Goal: Task Accomplishment & Management: Use online tool/utility

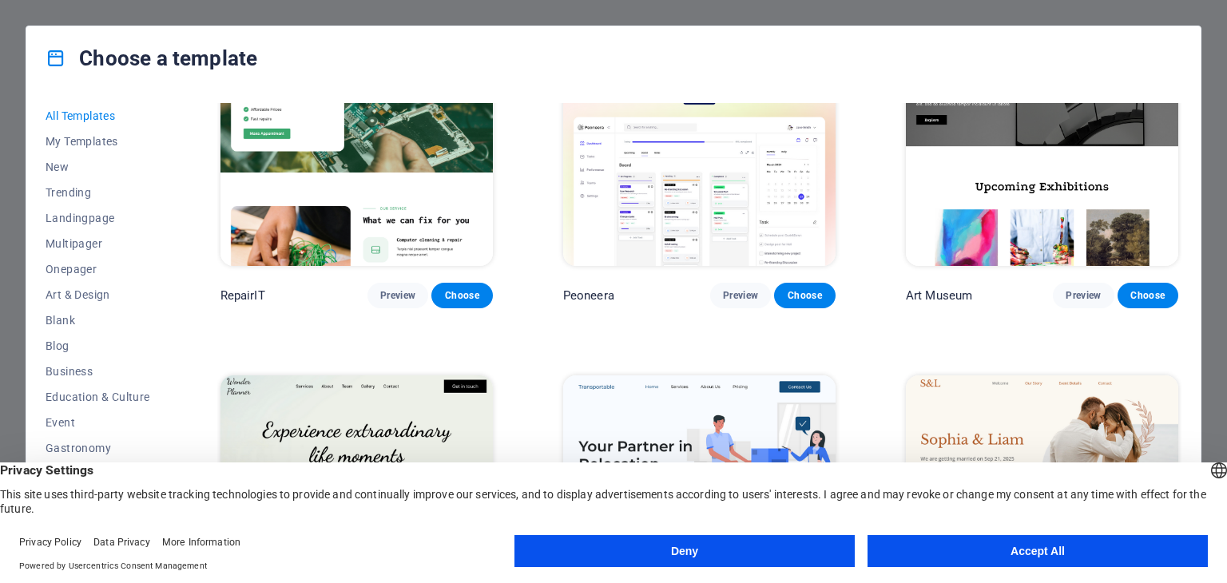
scroll to position [905, 0]
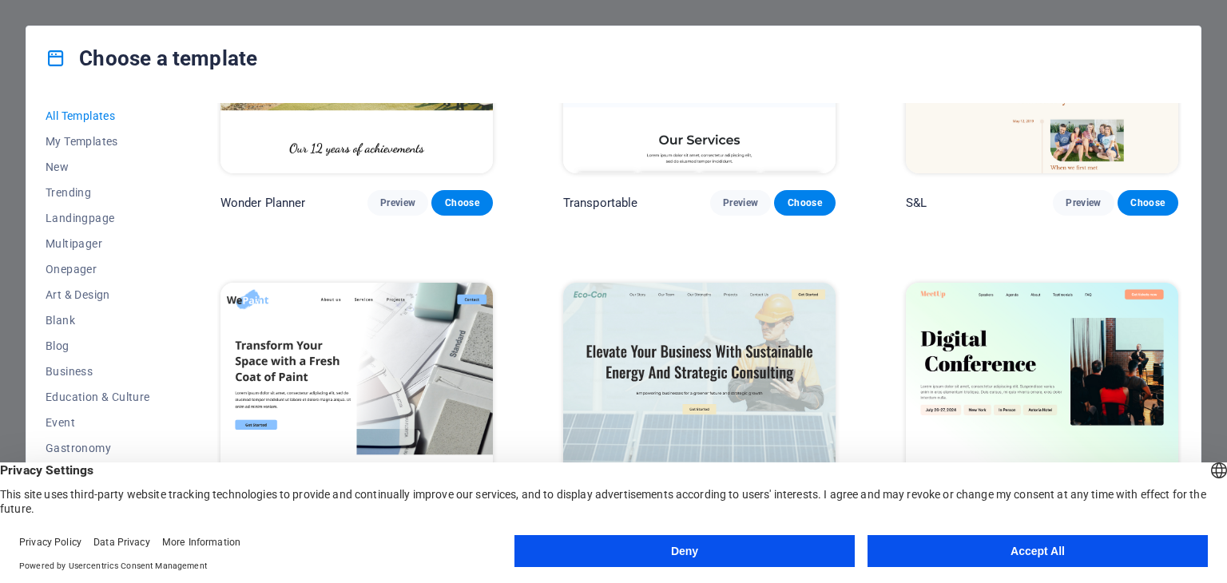
drag, startPoint x: 1012, startPoint y: 561, endPoint x: 973, endPoint y: 553, distance: 39.8
click at [1011, 561] on button "Accept All" at bounding box center [1037, 551] width 340 height 32
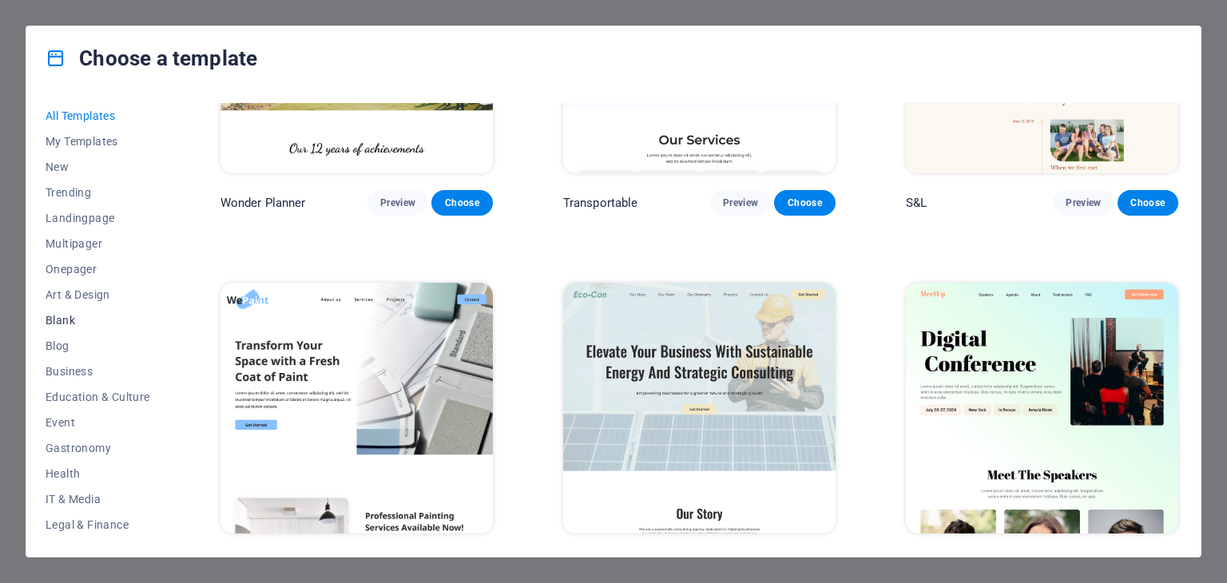
scroll to position [204, 0]
click at [83, 169] on span "Business" at bounding box center [98, 167] width 105 height 13
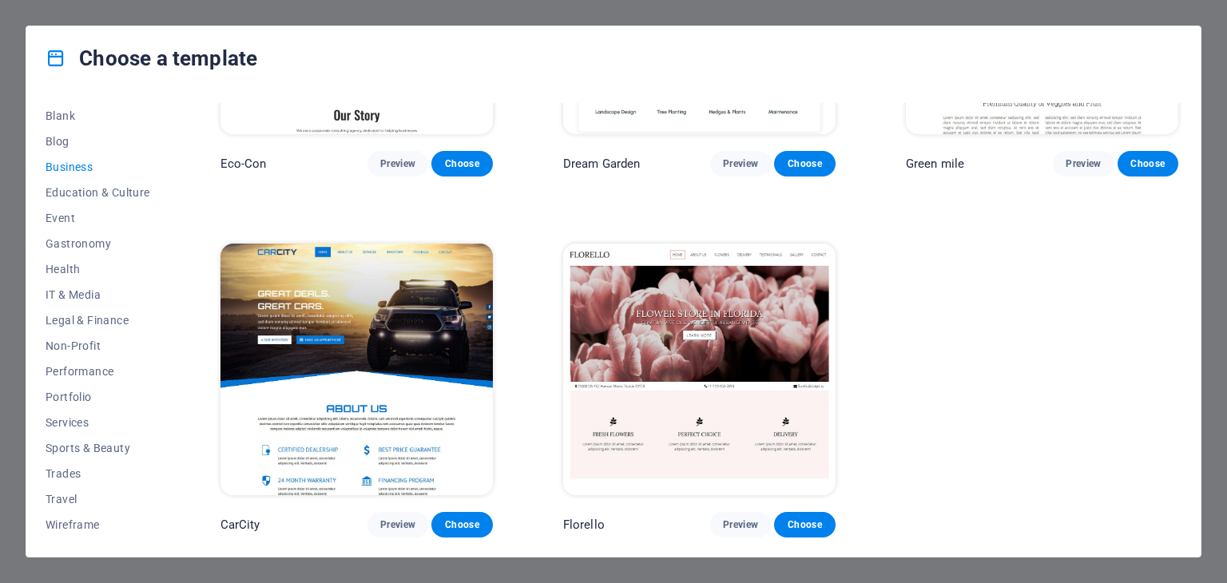
scroll to position [0, 0]
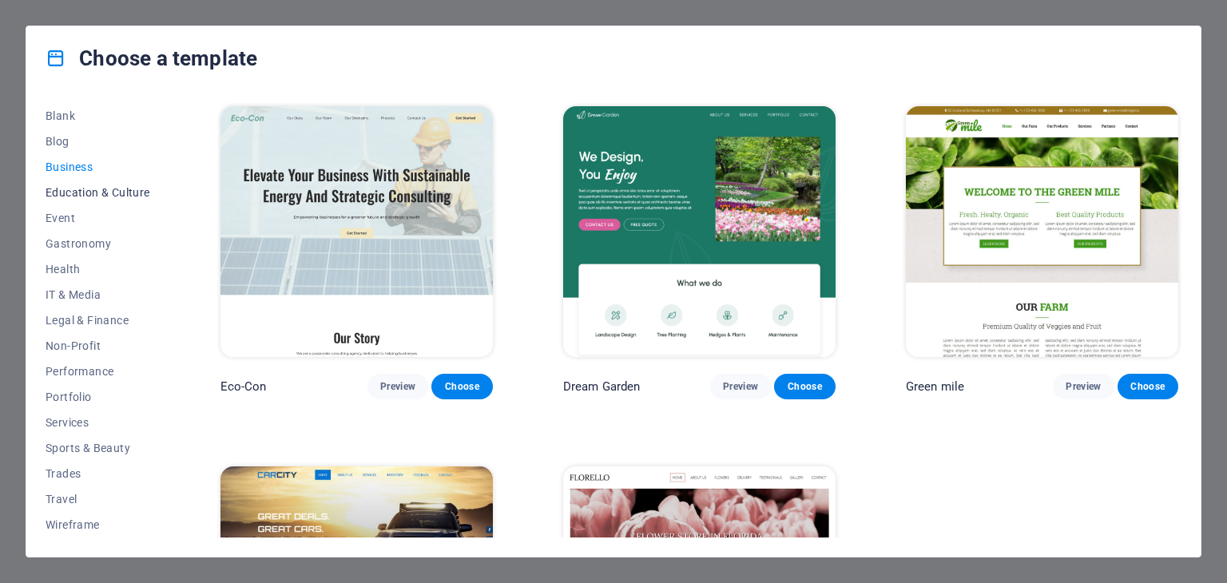
click at [105, 199] on button "Education & Culture" at bounding box center [98, 193] width 105 height 26
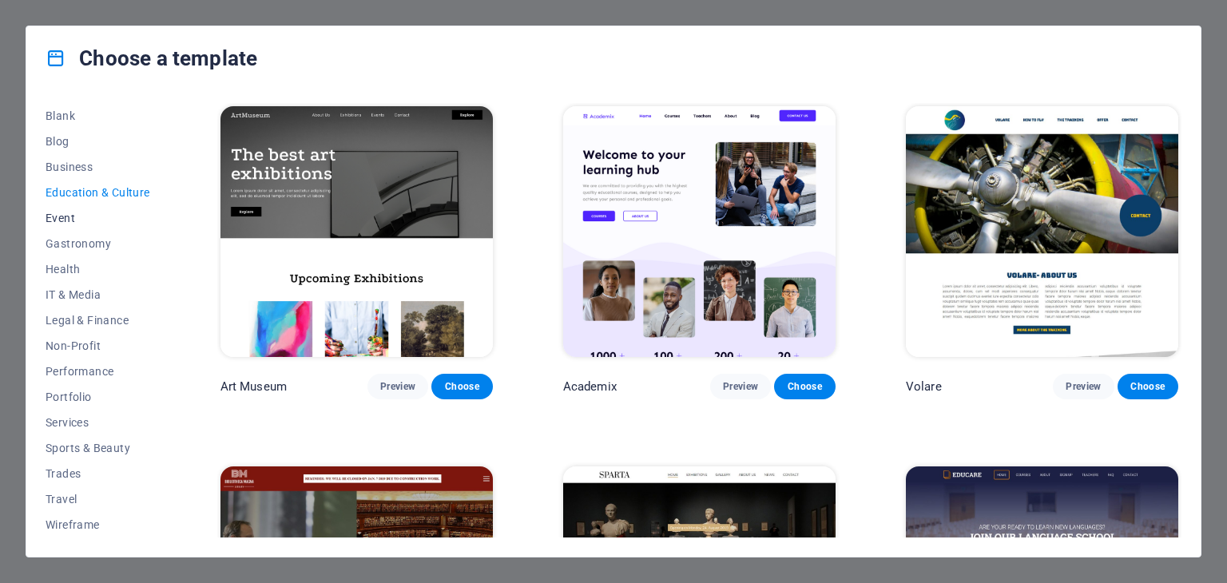
click at [66, 228] on button "Event" at bounding box center [98, 218] width 105 height 26
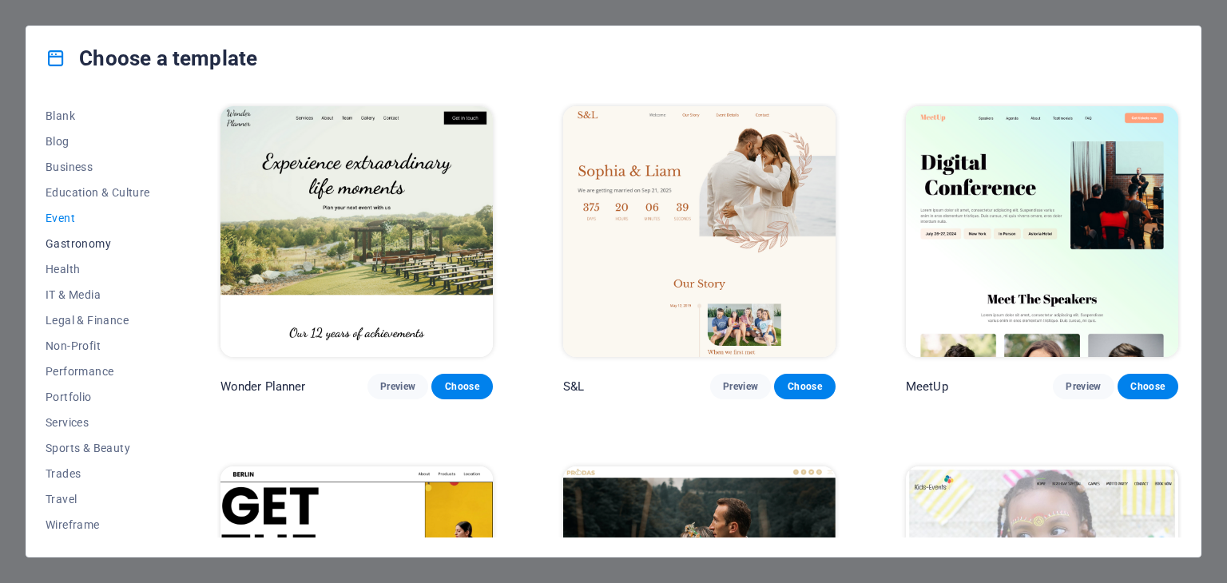
click at [77, 247] on span "Gastronomy" at bounding box center [98, 243] width 105 height 13
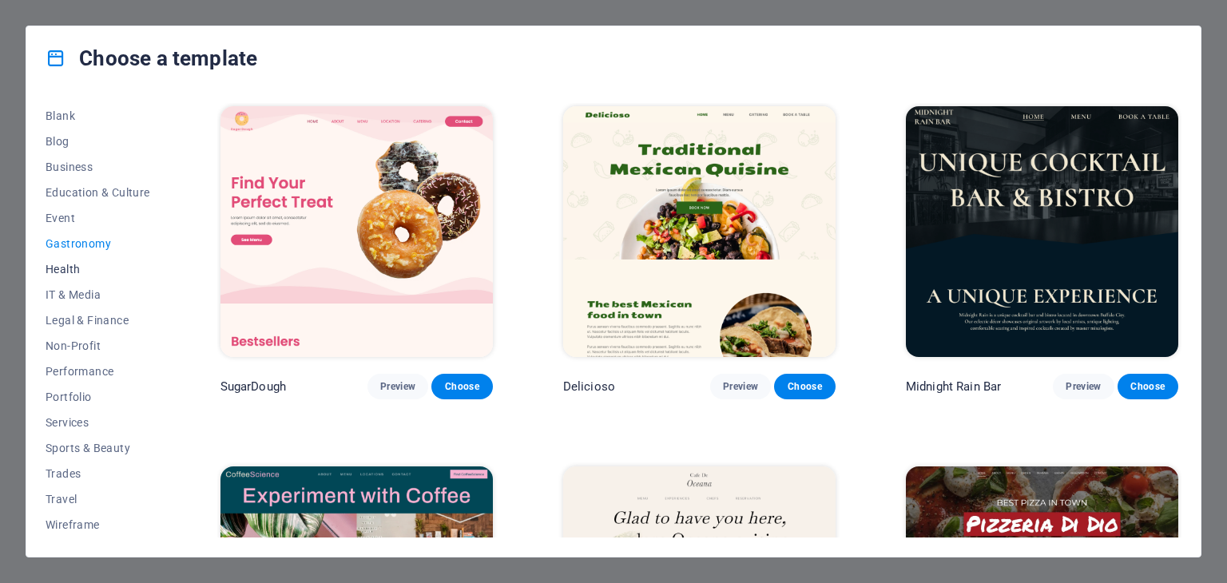
click at [75, 272] on span "Health" at bounding box center [98, 269] width 105 height 13
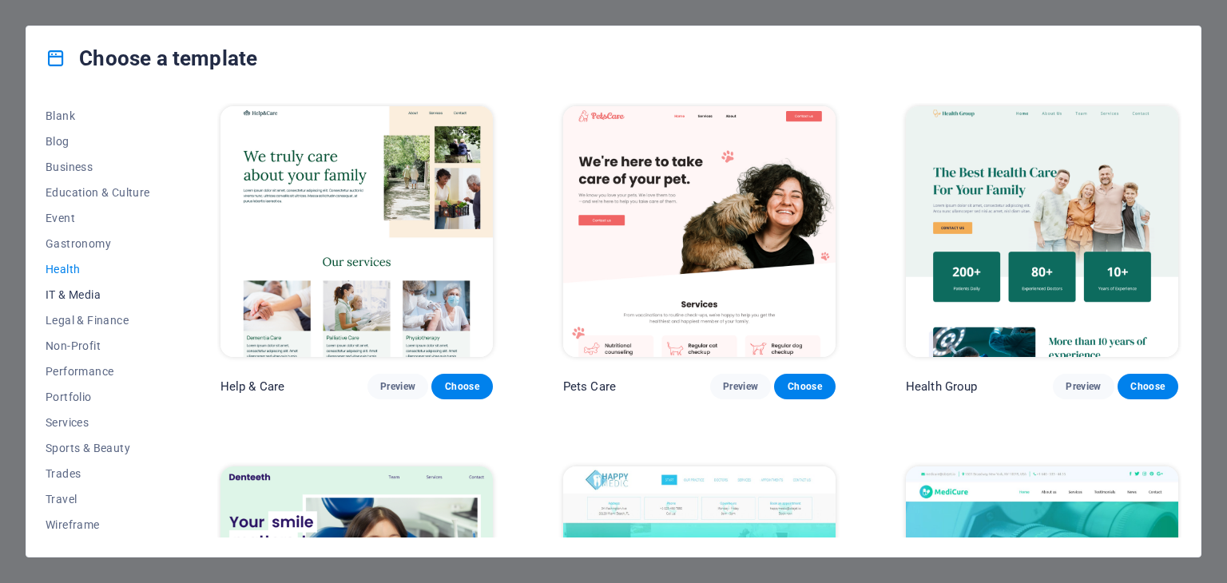
click at [73, 292] on span "IT & Media" at bounding box center [98, 294] width 105 height 13
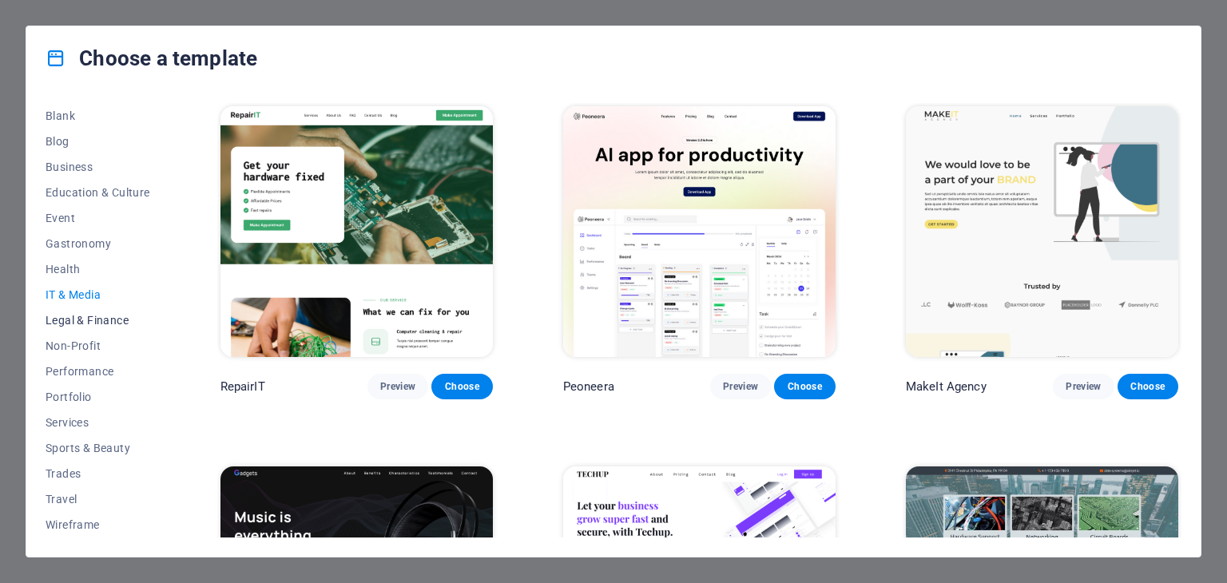
click at [89, 326] on span "Legal & Finance" at bounding box center [98, 320] width 105 height 13
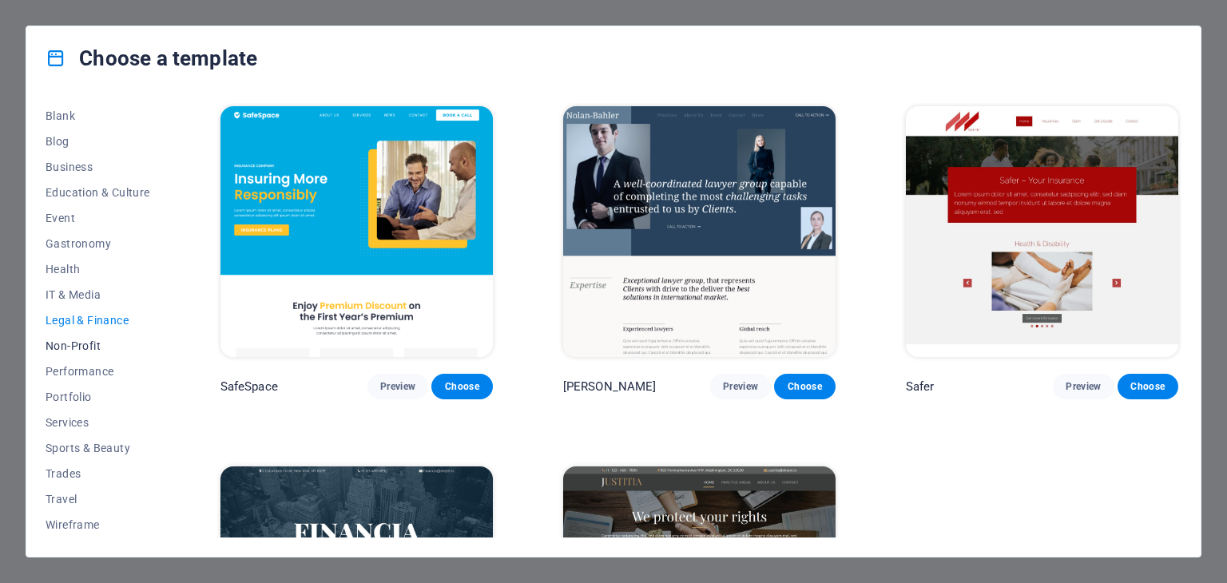
click at [85, 344] on span "Non-Profit" at bounding box center [98, 345] width 105 height 13
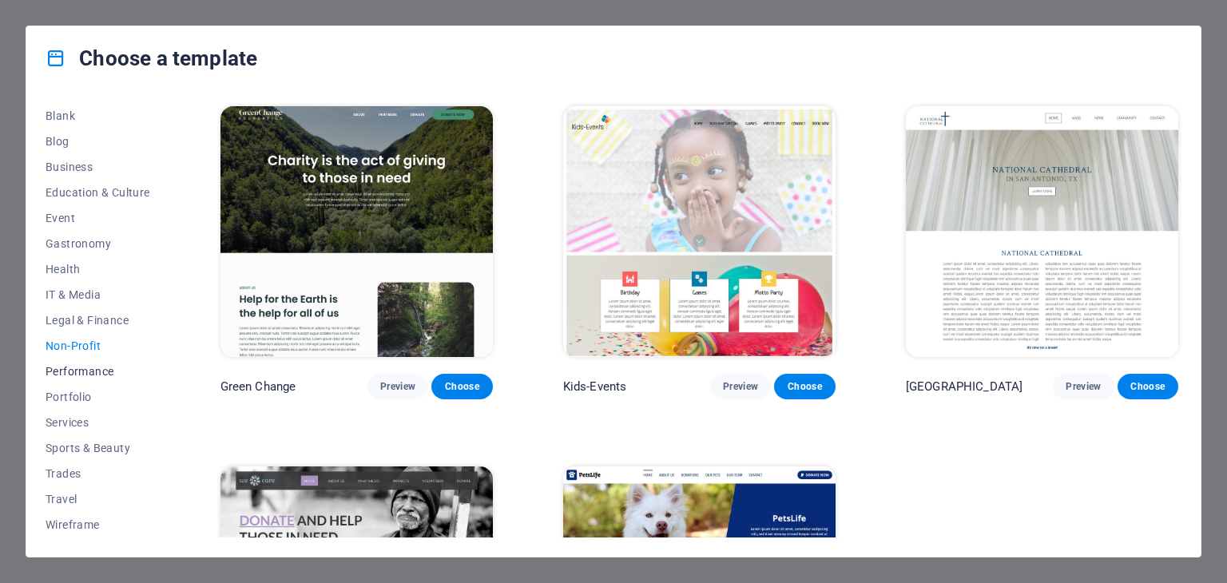
click at [89, 369] on span "Performance" at bounding box center [98, 371] width 105 height 13
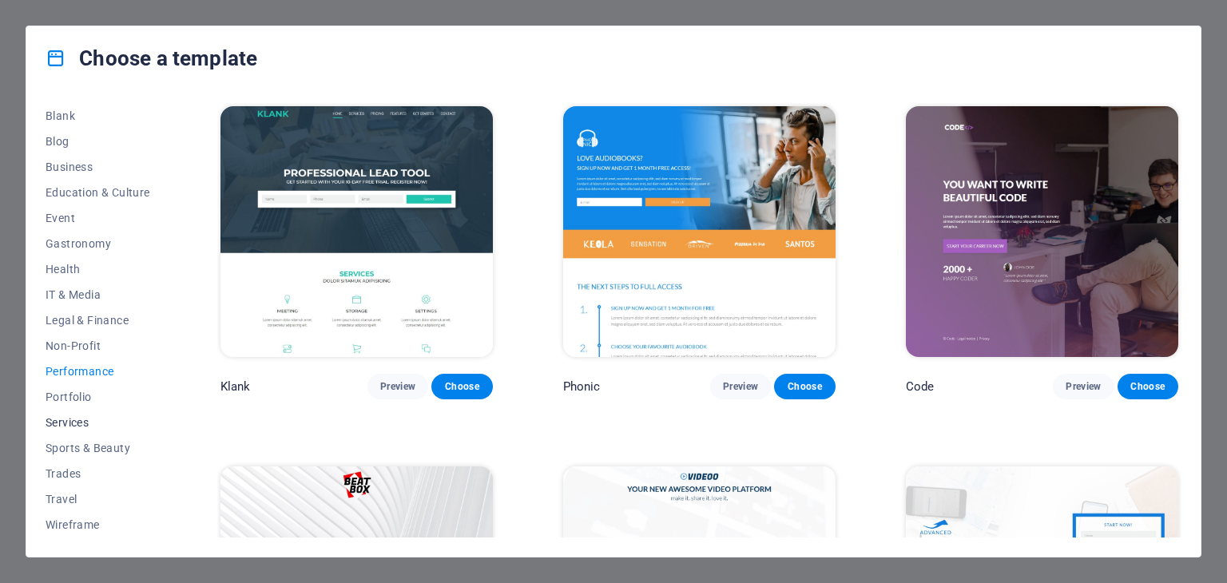
click at [69, 425] on span "Services" at bounding box center [98, 422] width 105 height 13
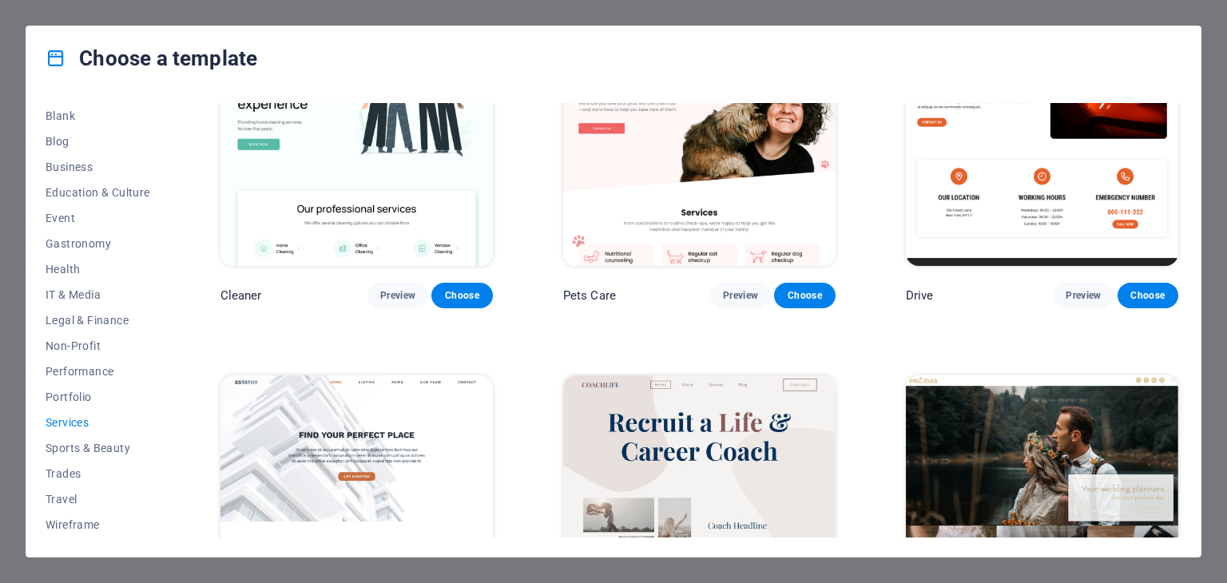
scroll to position [905, 0]
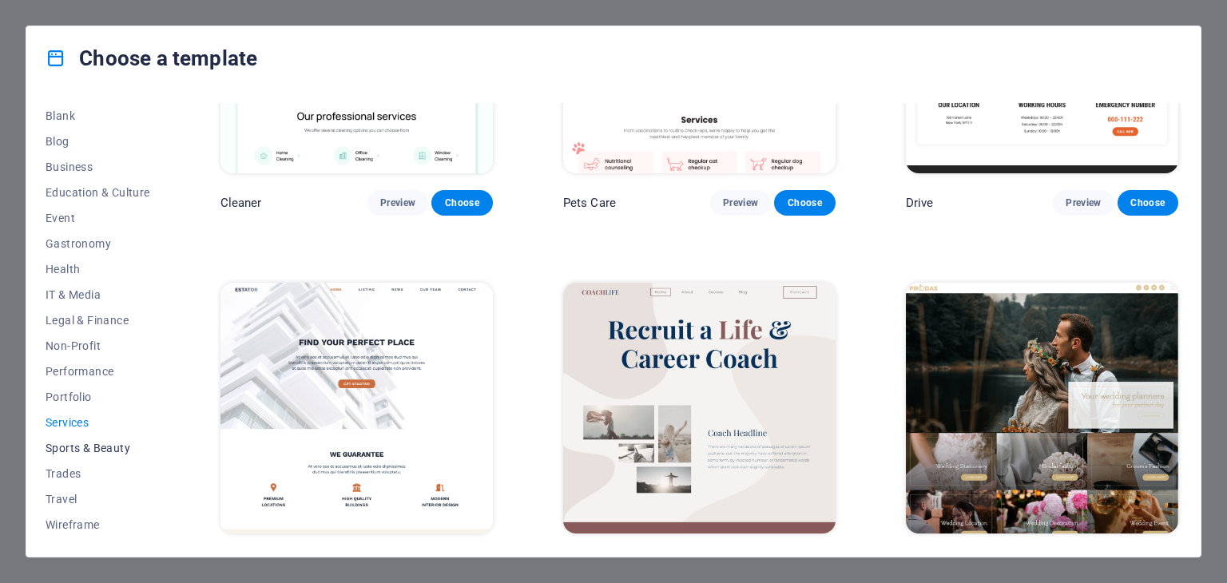
click at [105, 454] on button "Sports & Beauty" at bounding box center [98, 448] width 105 height 26
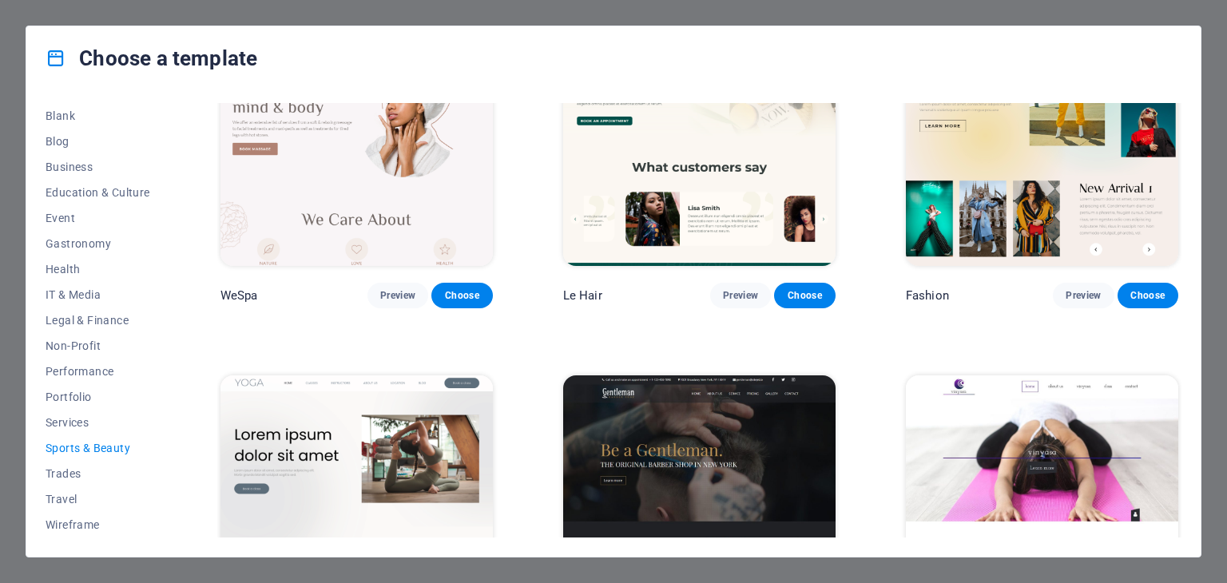
scroll to position [1296, 0]
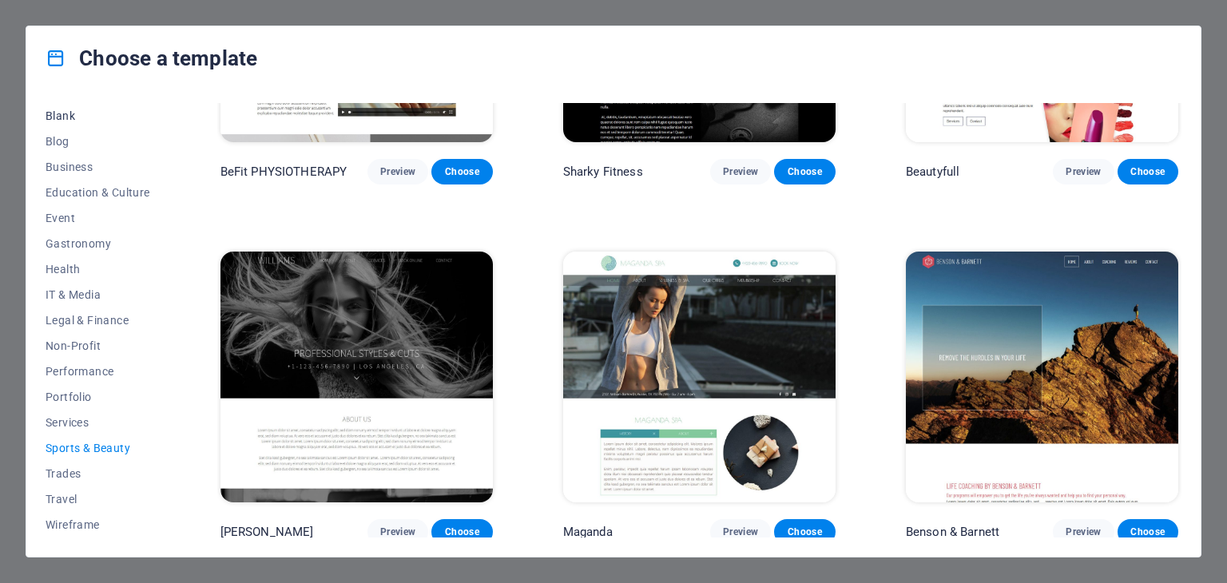
click at [71, 109] on span "Blank" at bounding box center [98, 115] width 105 height 13
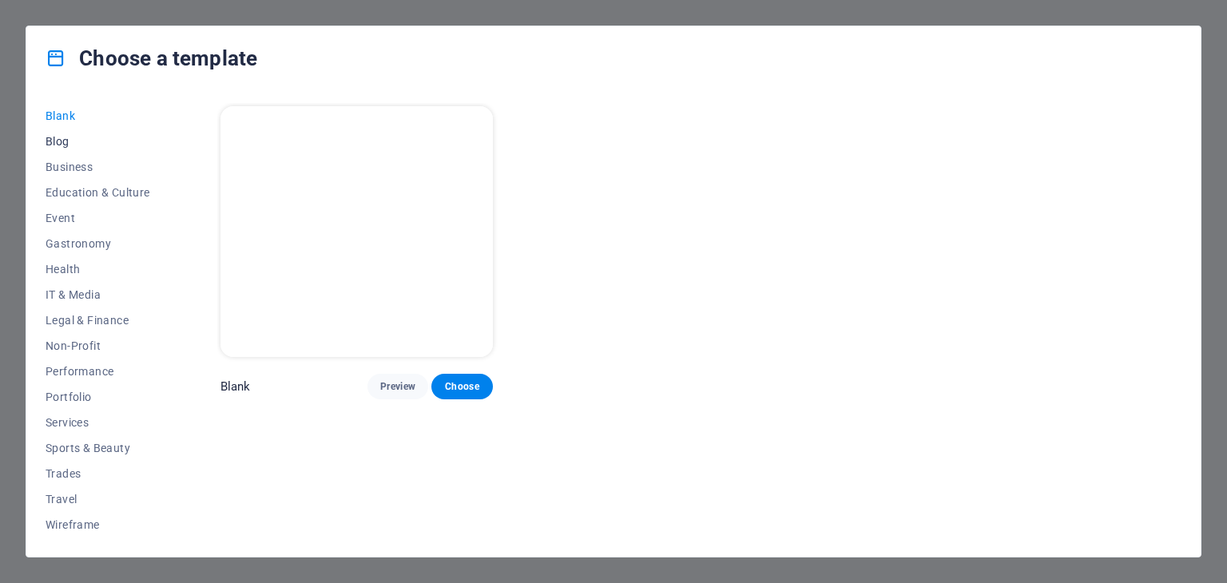
click at [67, 139] on span "Blog" at bounding box center [98, 141] width 105 height 13
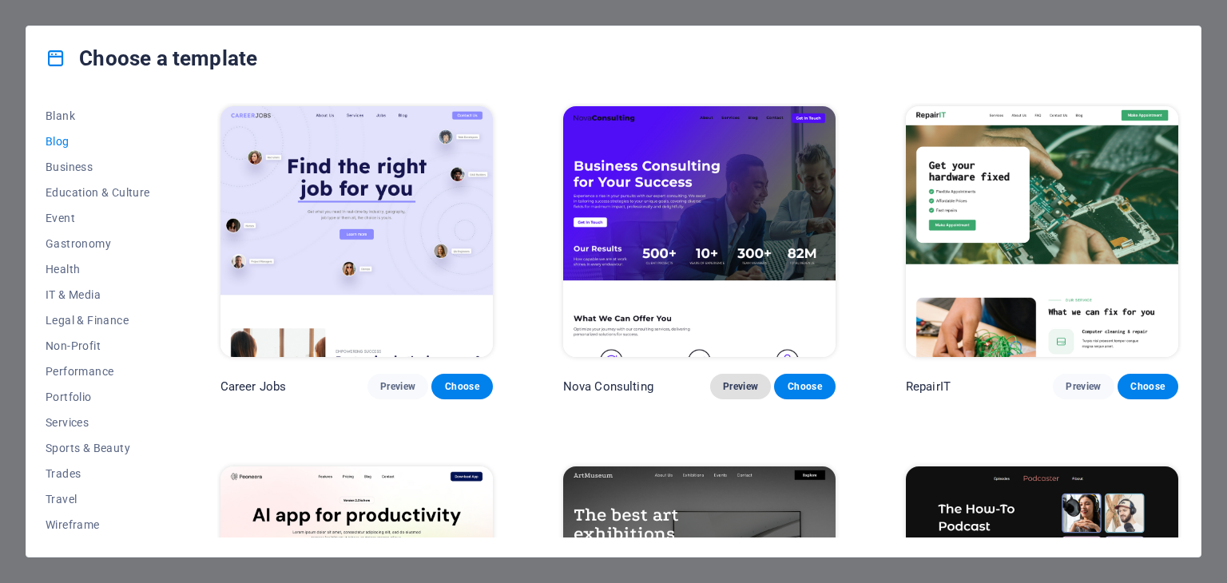
click at [741, 389] on span "Preview" at bounding box center [740, 386] width 35 height 13
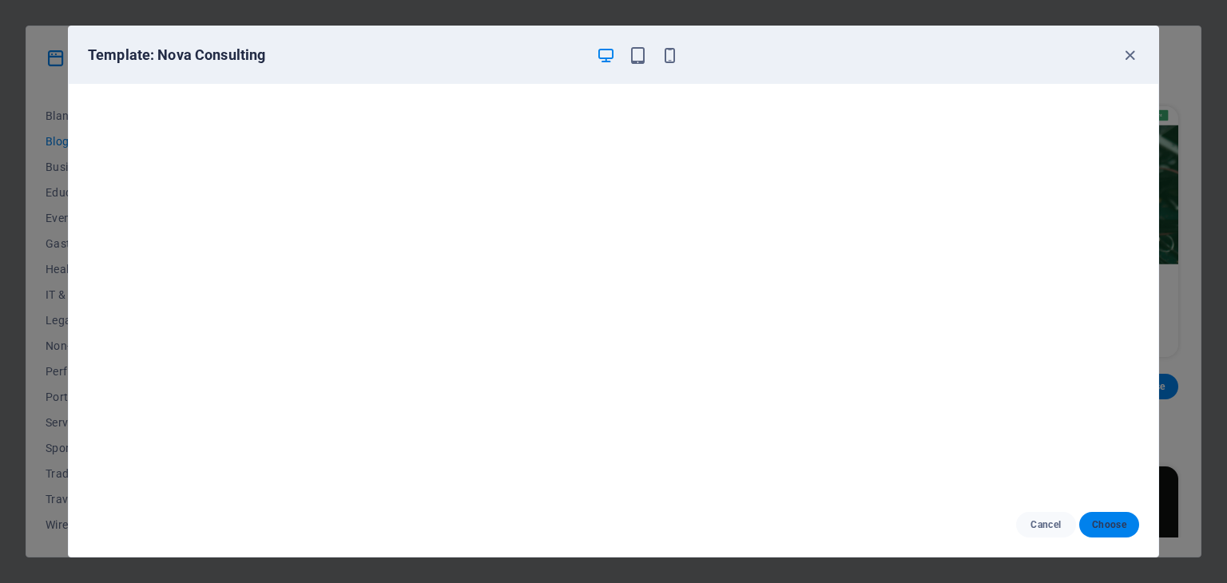
click at [1096, 524] on span "Choose" at bounding box center [1109, 524] width 34 height 13
